Goal: Find specific page/section: Find specific page/section

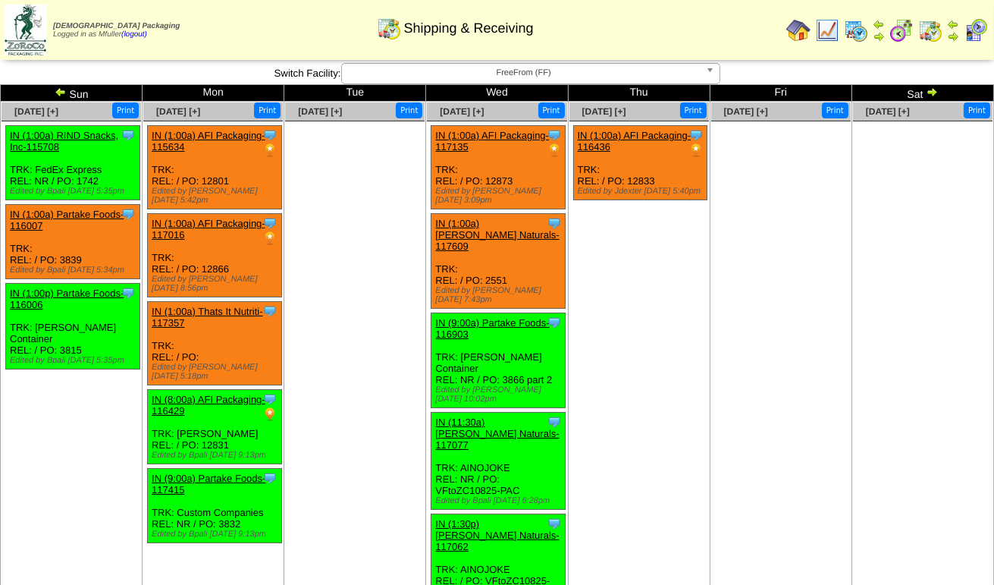
click at [61, 89] on img at bounding box center [61, 92] width 12 height 12
